Goal: Task Accomplishment & Management: Manage account settings

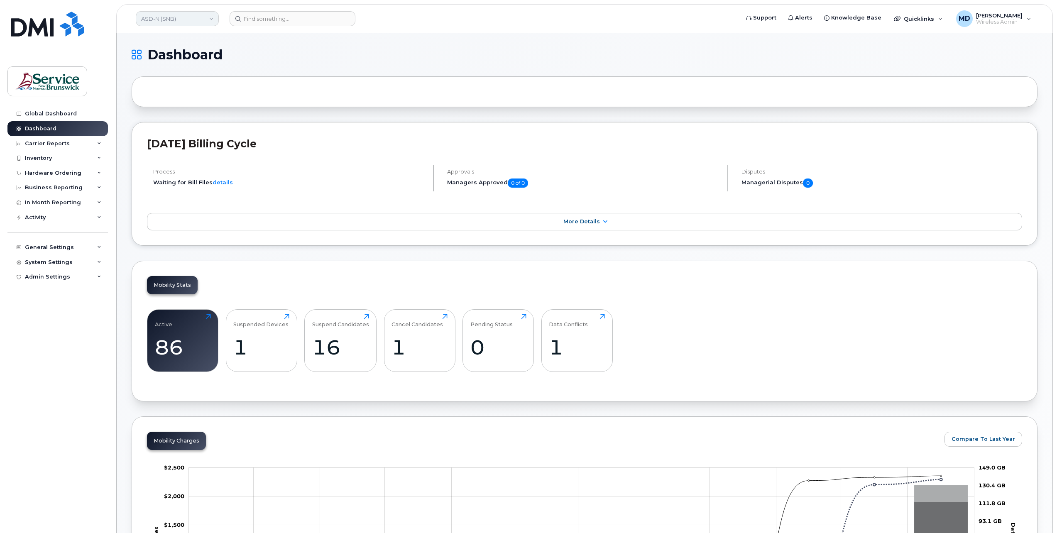
click at [178, 21] on link "ASD-N (SNB)" at bounding box center [177, 18] width 83 height 15
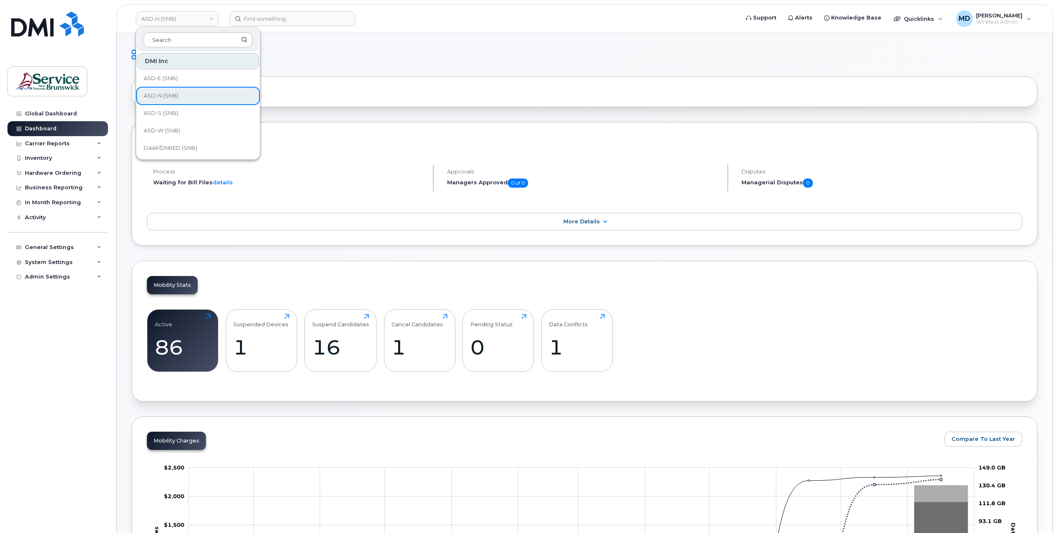
scroll to position [402, 0]
drag, startPoint x: 176, startPoint y: 98, endPoint x: 180, endPoint y: 100, distance: 4.3
click at [176, 98] on link "Service [GEOGRAPHIC_DATA] (SNB)" at bounding box center [198, 95] width 122 height 17
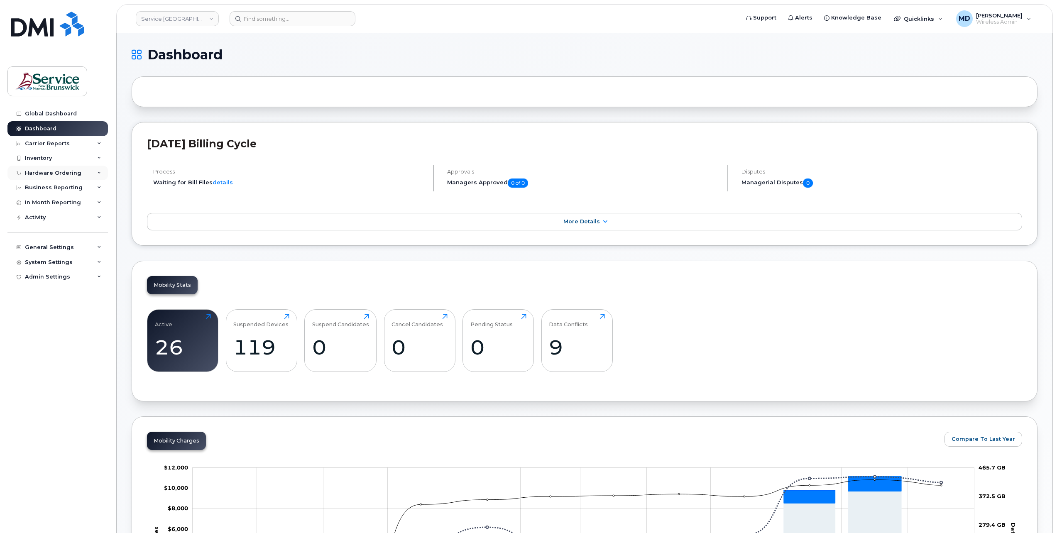
click at [95, 175] on div "Hardware Ordering" at bounding box center [57, 173] width 100 height 15
click at [48, 210] on link "Orders" at bounding box center [65, 204] width 86 height 16
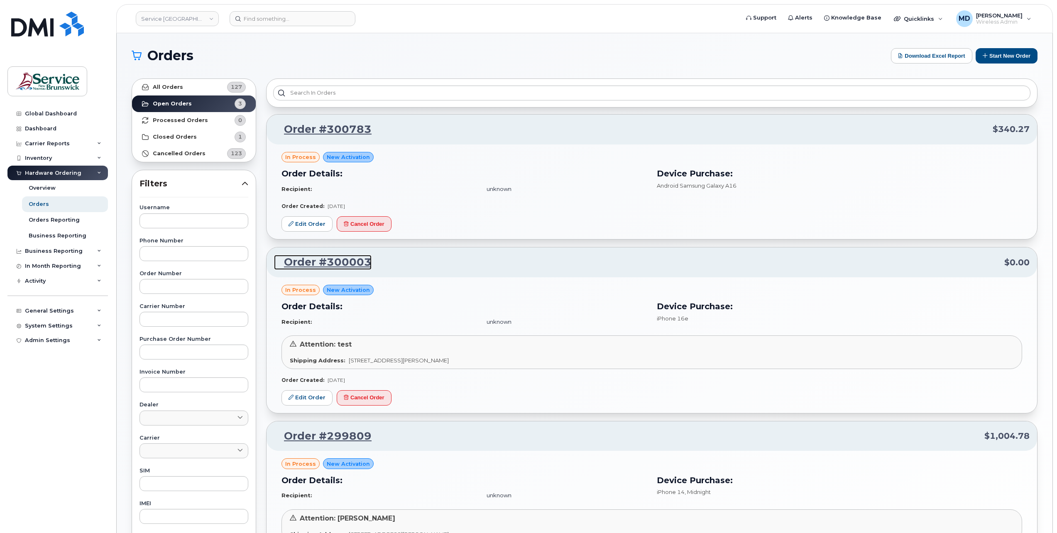
click at [320, 262] on link "Order #300003" at bounding box center [323, 262] width 98 height 15
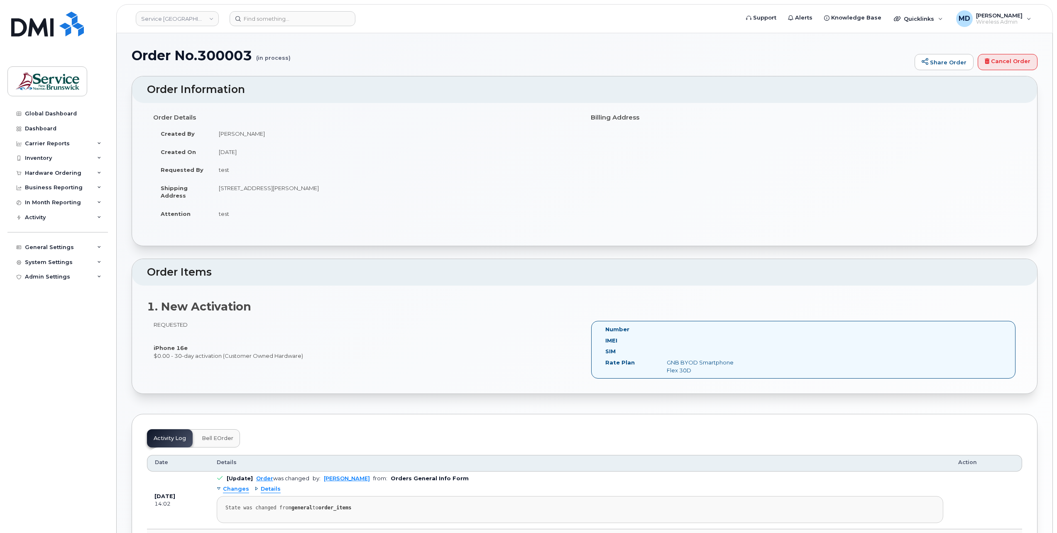
drag, startPoint x: 392, startPoint y: 300, endPoint x: 397, endPoint y: 300, distance: 5.0
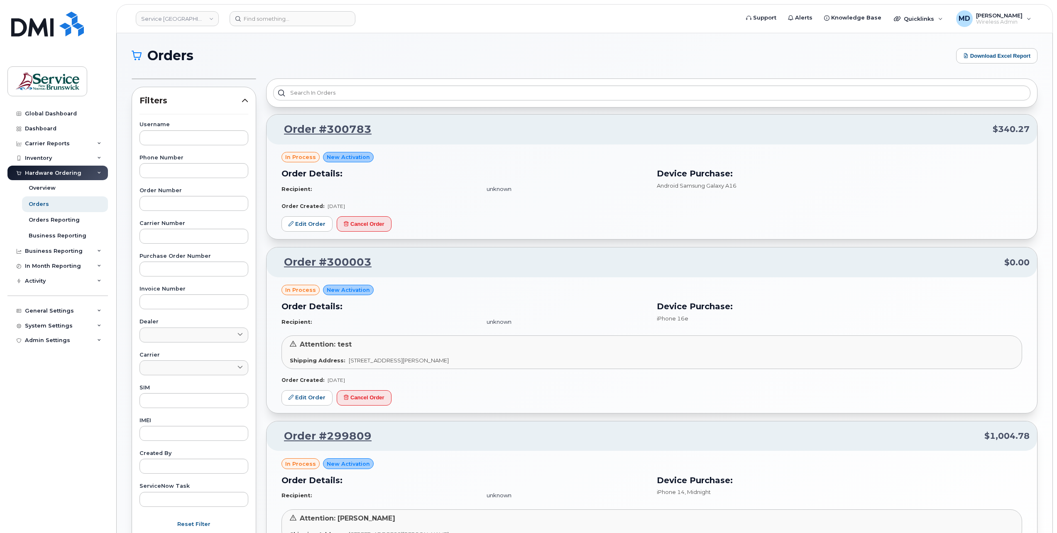
scroll to position [100, 0]
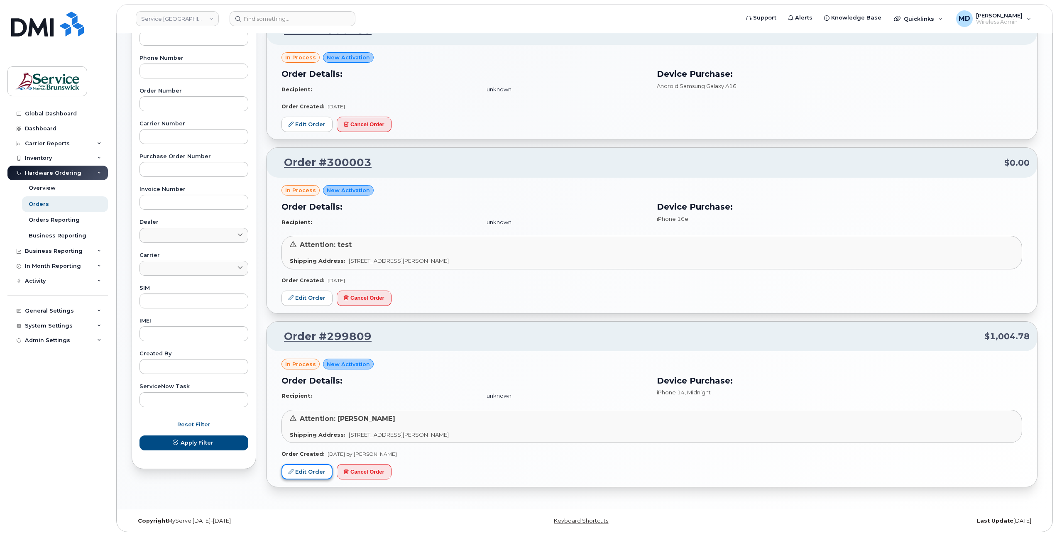
click at [306, 465] on link "Edit Order" at bounding box center [306, 471] width 51 height 15
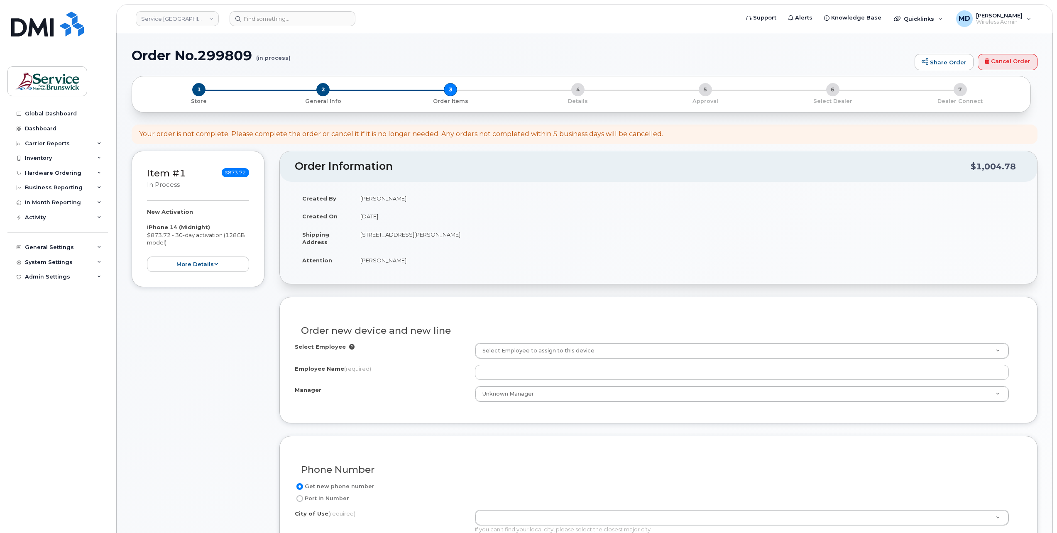
scroll to position [138, 0]
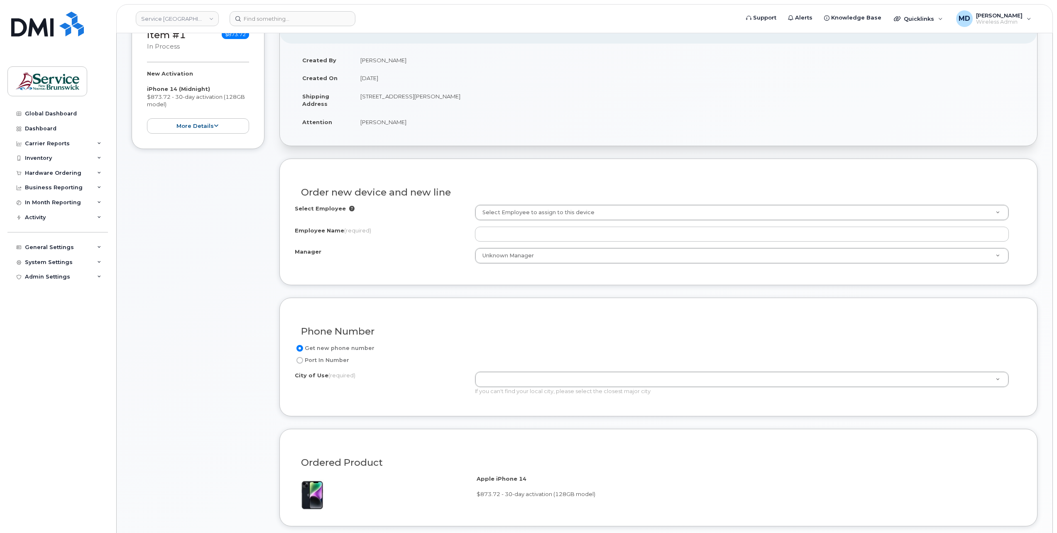
click at [337, 359] on label "Port In Number" at bounding box center [322, 360] width 54 height 10
click at [303, 359] on input "Port In Number" at bounding box center [299, 360] width 7 height 7
radio input "true"
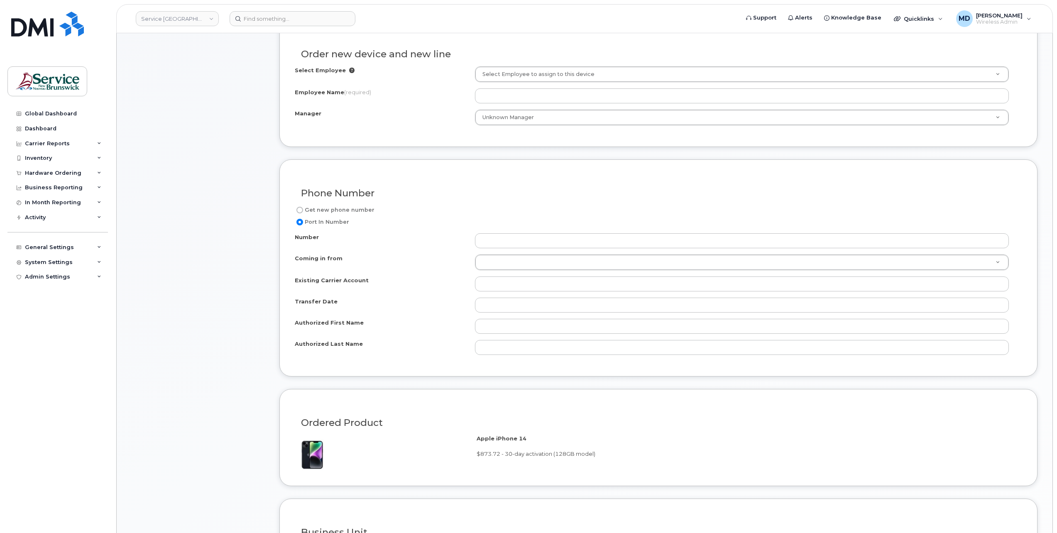
scroll to position [0, 0]
